Goal: Information Seeking & Learning: Stay updated

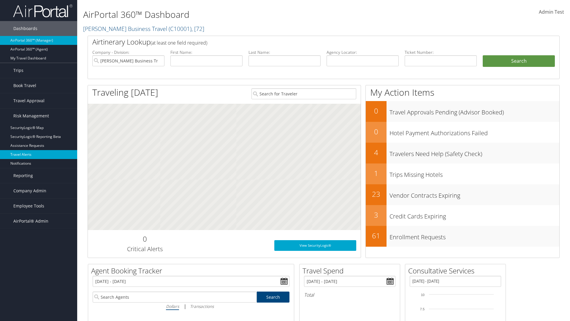
click at [39, 154] on link "Travel Alerts" at bounding box center [38, 154] width 77 height 9
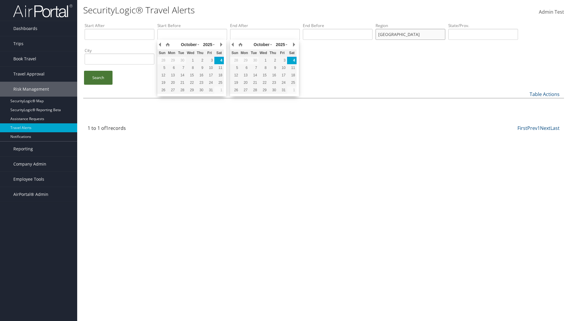
type input "[GEOGRAPHIC_DATA]"
click at [98, 78] on link "Search" at bounding box center [98, 78] width 29 height 14
